Goal: Transaction & Acquisition: Purchase product/service

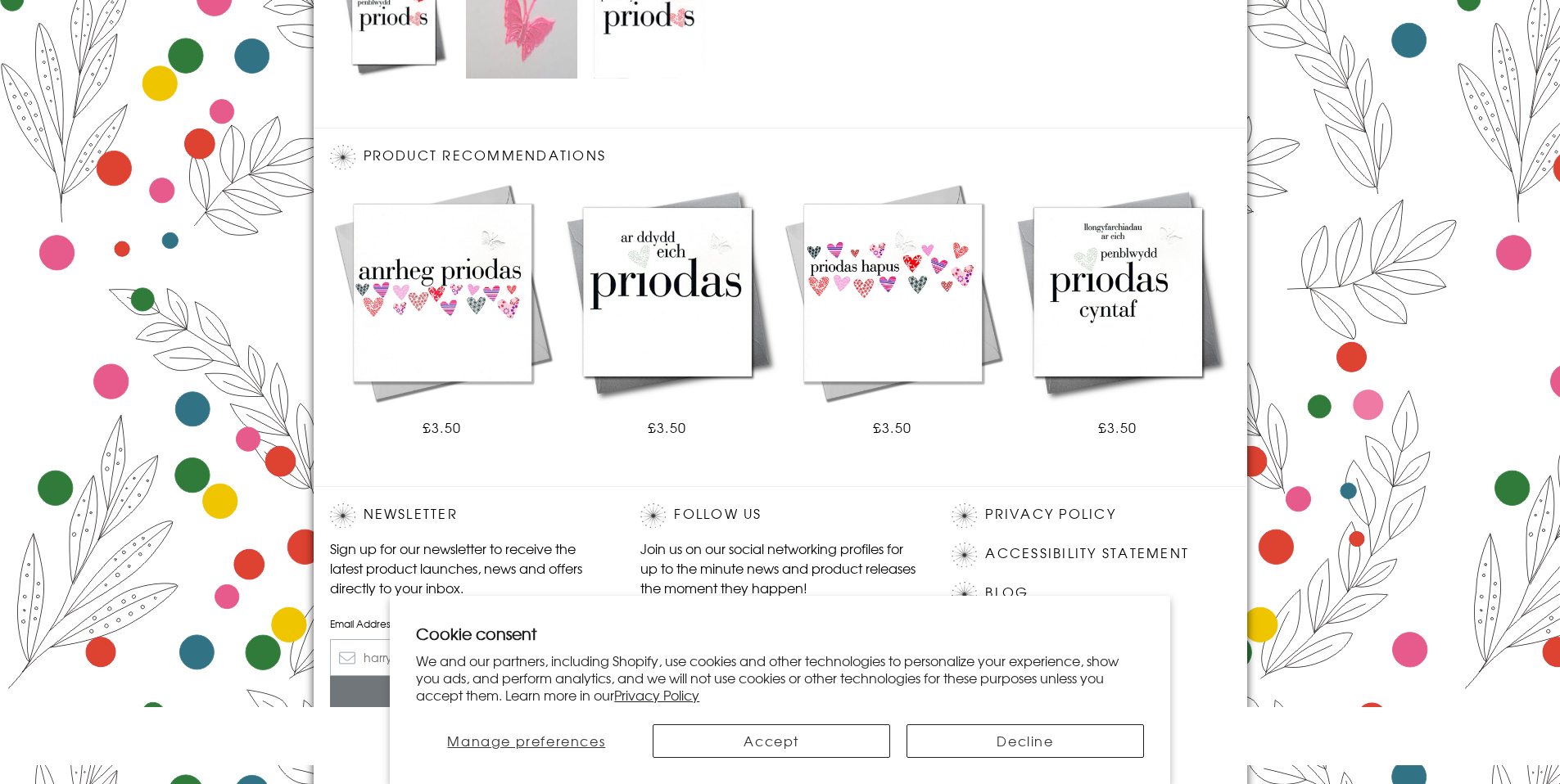
scroll to position [905, 0]
